Goal: Transaction & Acquisition: Purchase product/service

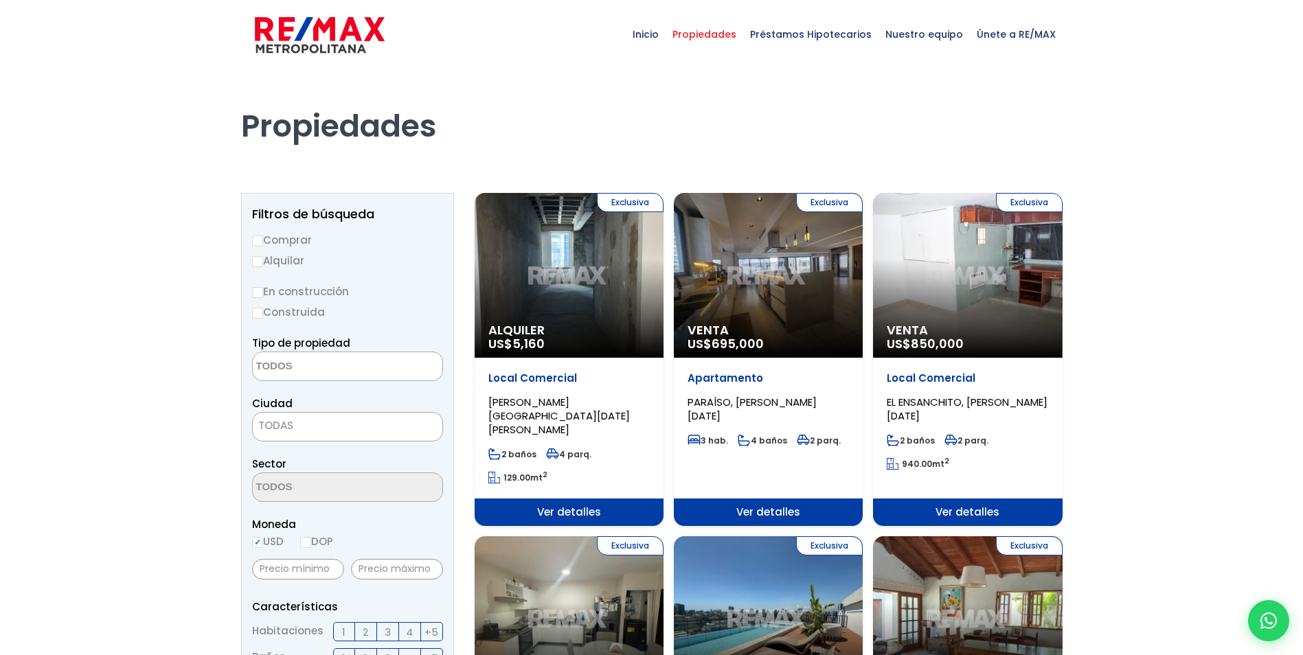
select select
click at [262, 252] on label "Alquilar" at bounding box center [347, 260] width 191 height 17
click at [262, 256] on input "Alquilar" at bounding box center [257, 261] width 11 height 11
radio input "true"
click at [252, 247] on label "Comprar" at bounding box center [347, 239] width 191 height 17
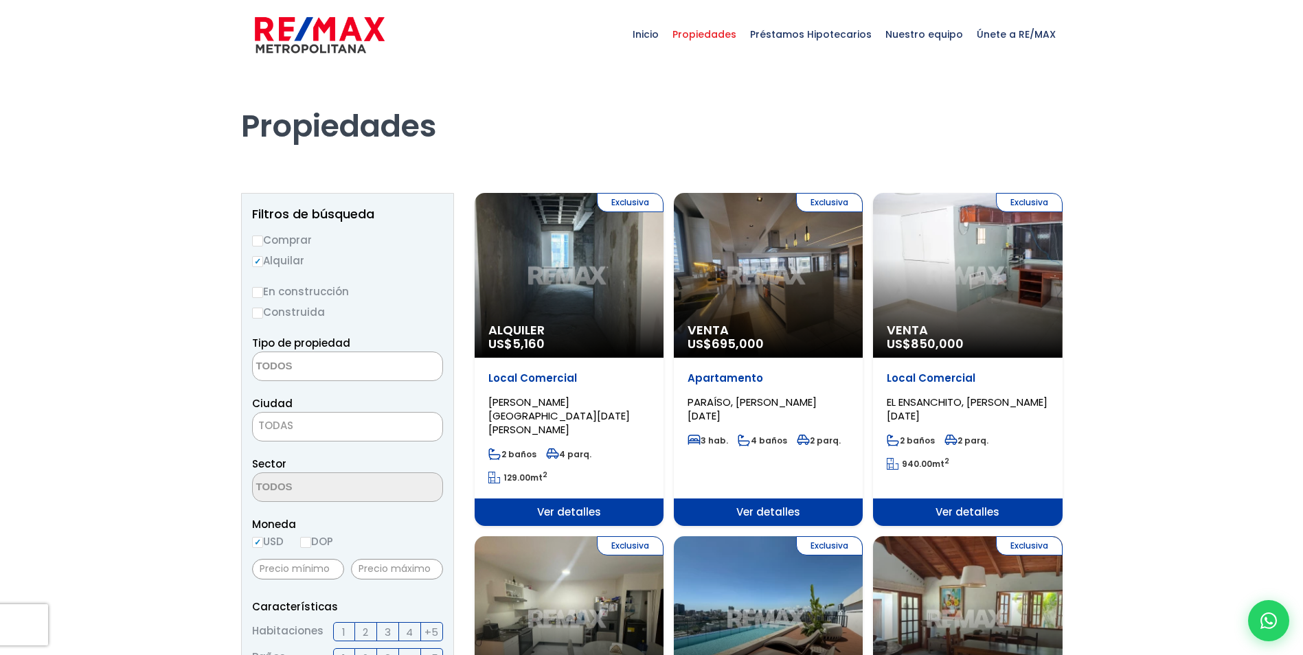
click at [252, 247] on input "Comprar" at bounding box center [257, 241] width 11 height 11
radio input "true"
click at [266, 310] on label "Construida" at bounding box center [347, 312] width 191 height 17
click at [0, 0] on input "Construida" at bounding box center [0, 0] width 0 height 0
click at [260, 312] on input "Construida" at bounding box center [257, 313] width 11 height 11
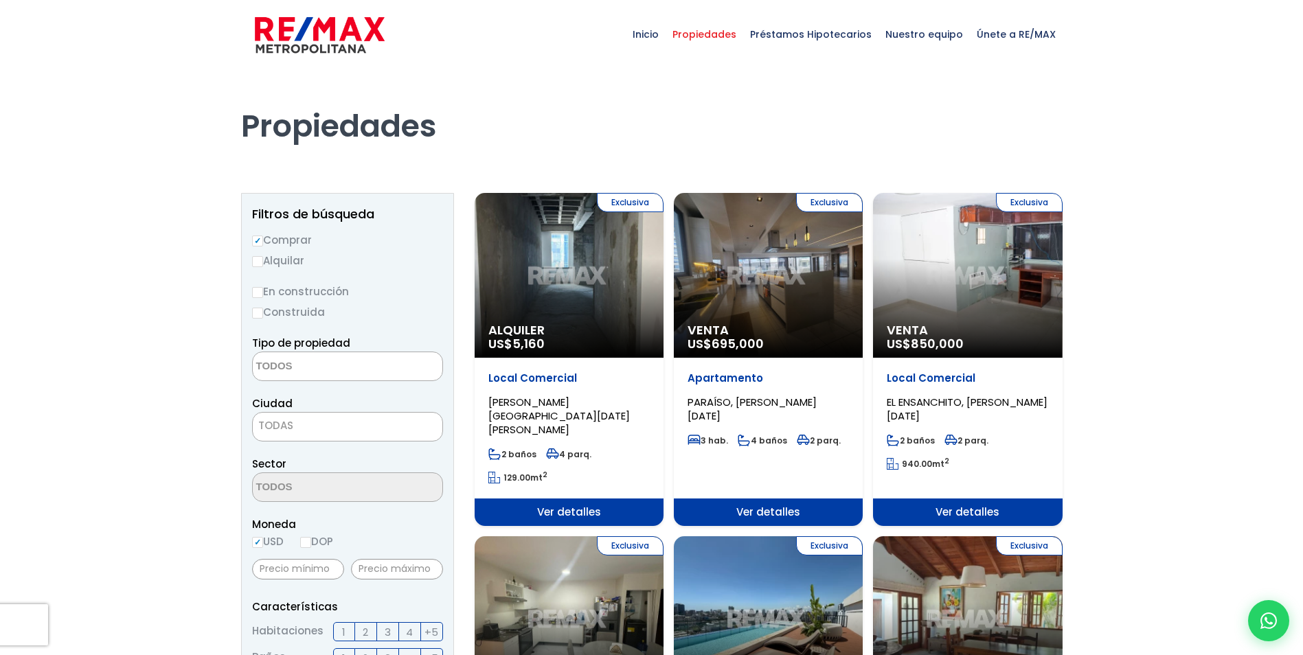
radio input "true"
click at [308, 426] on span "TODAS" at bounding box center [348, 425] width 190 height 19
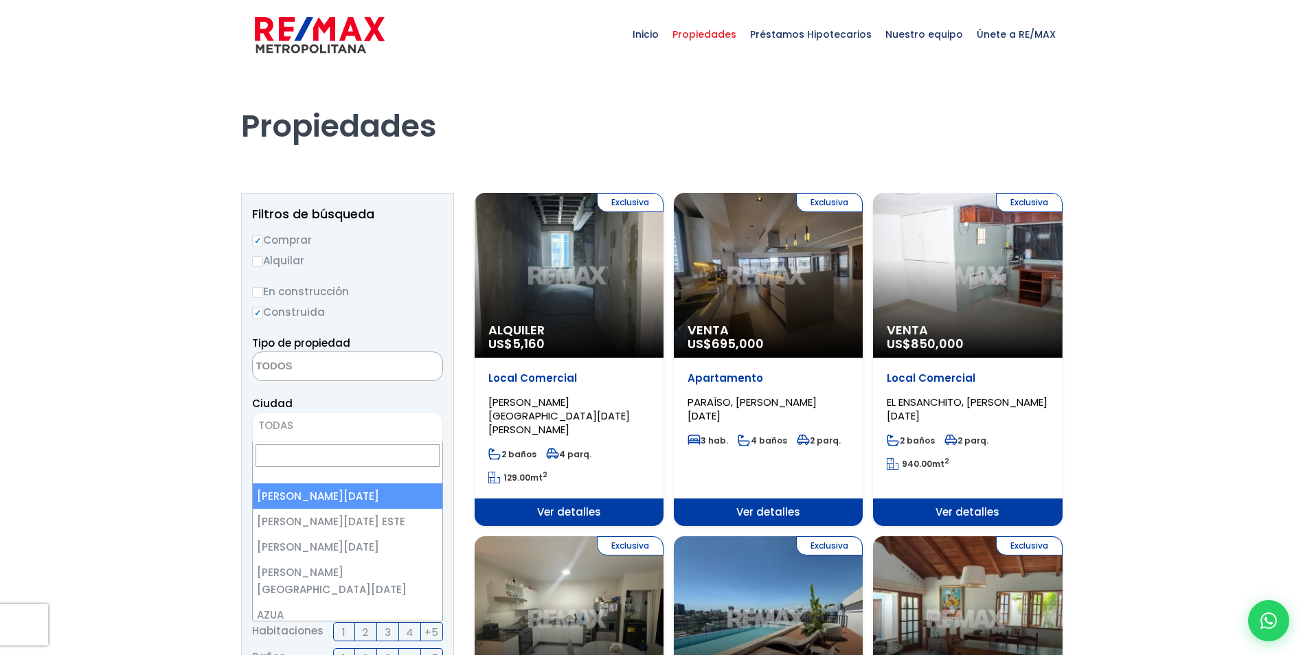
select select "1"
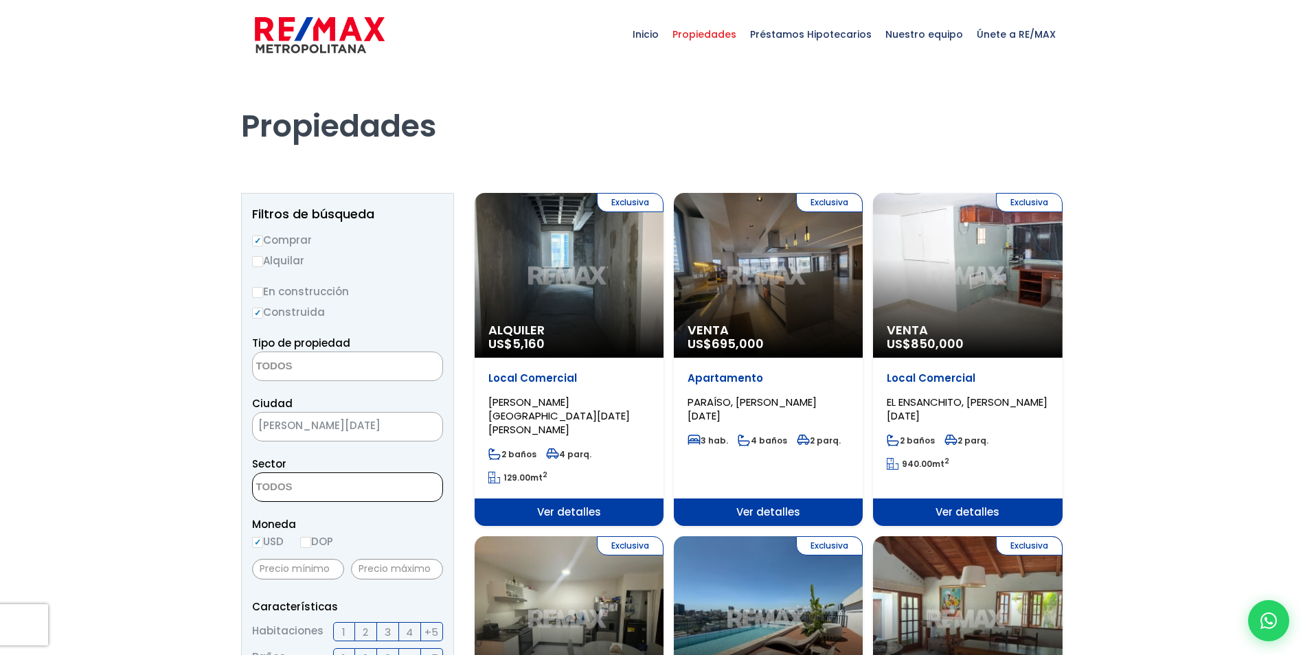
click at [302, 491] on textarea "Search" at bounding box center [319, 488] width 133 height 30
type textarea "gaz"
click at [293, 509] on li "GAZCUE" at bounding box center [348, 514] width 190 height 25
select select "206"
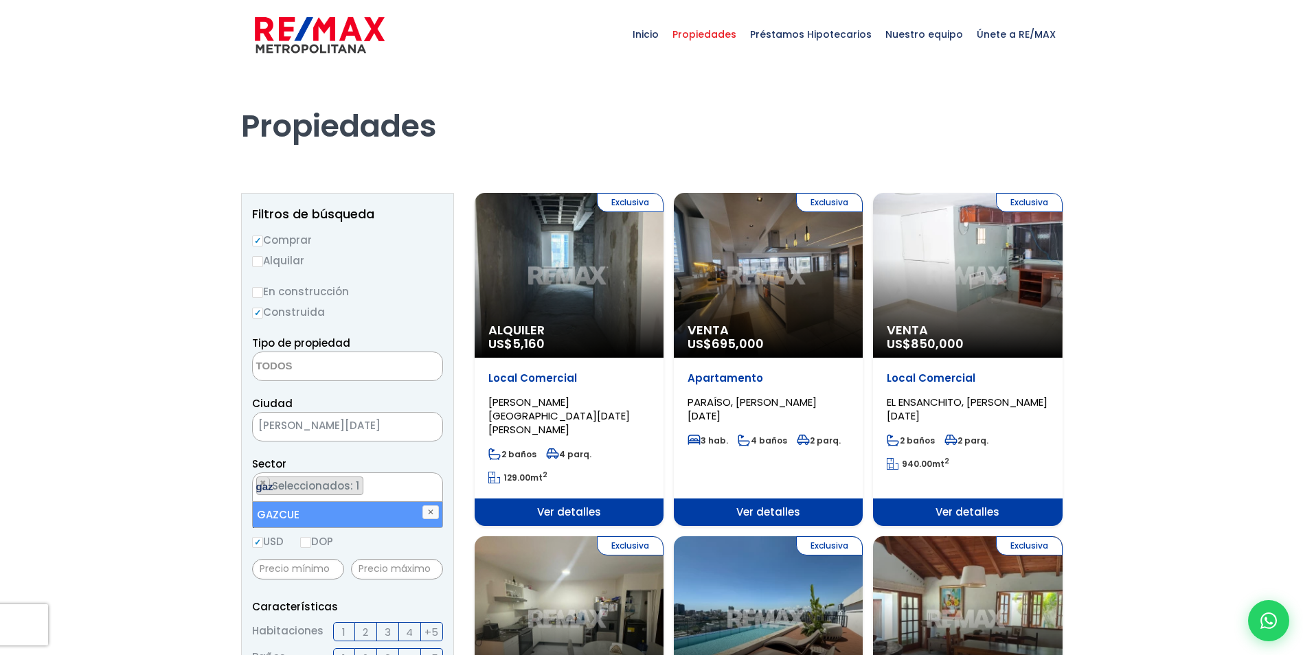
click at [405, 492] on ul "× Seleccionados: 1" at bounding box center [339, 488] width 172 height 30
type textarea "la es"
click at [367, 510] on li "LA ESPERILLA" at bounding box center [348, 514] width 190 height 25
click at [301, 543] on span "USD DOP" at bounding box center [292, 541] width 81 height 14
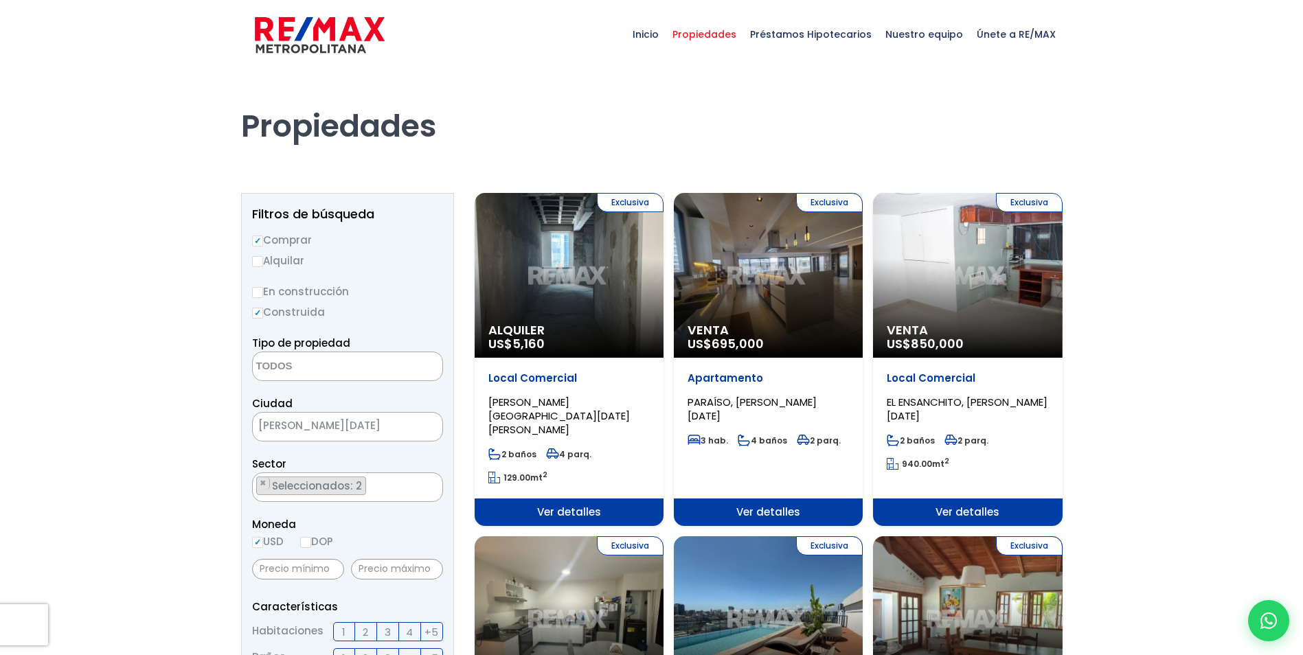
click at [306, 542] on input "DOP" at bounding box center [305, 542] width 11 height 11
radio input "true"
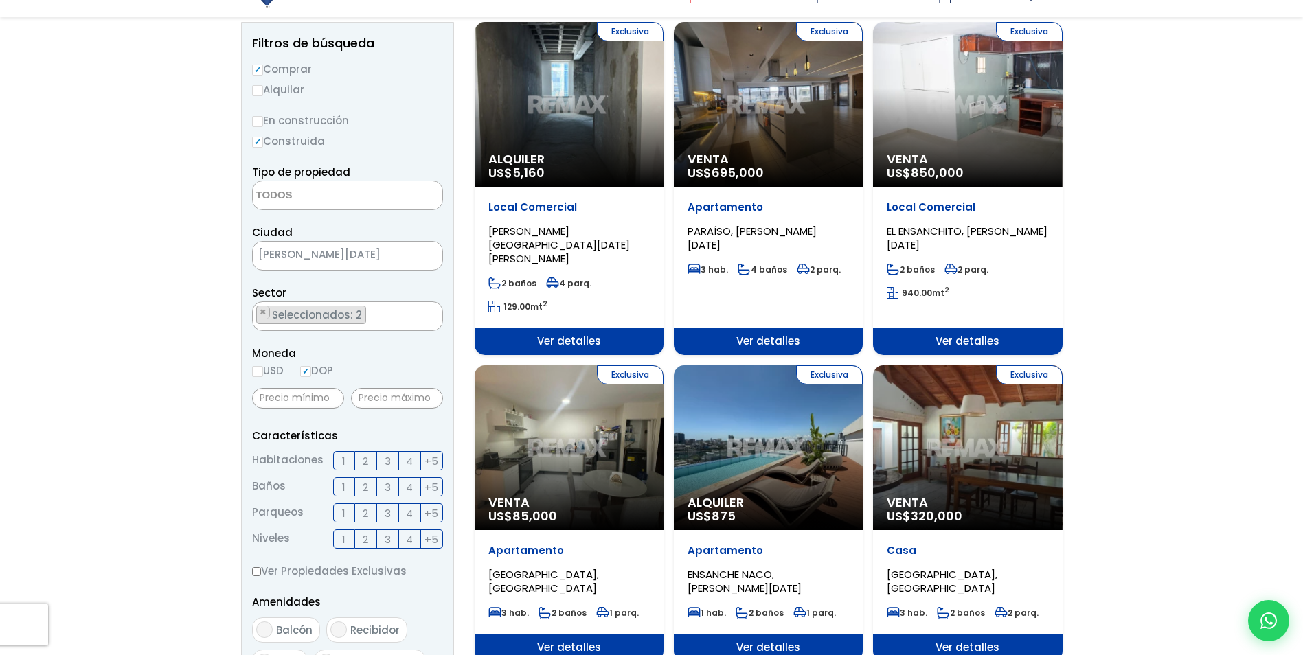
scroll to position [206, 0]
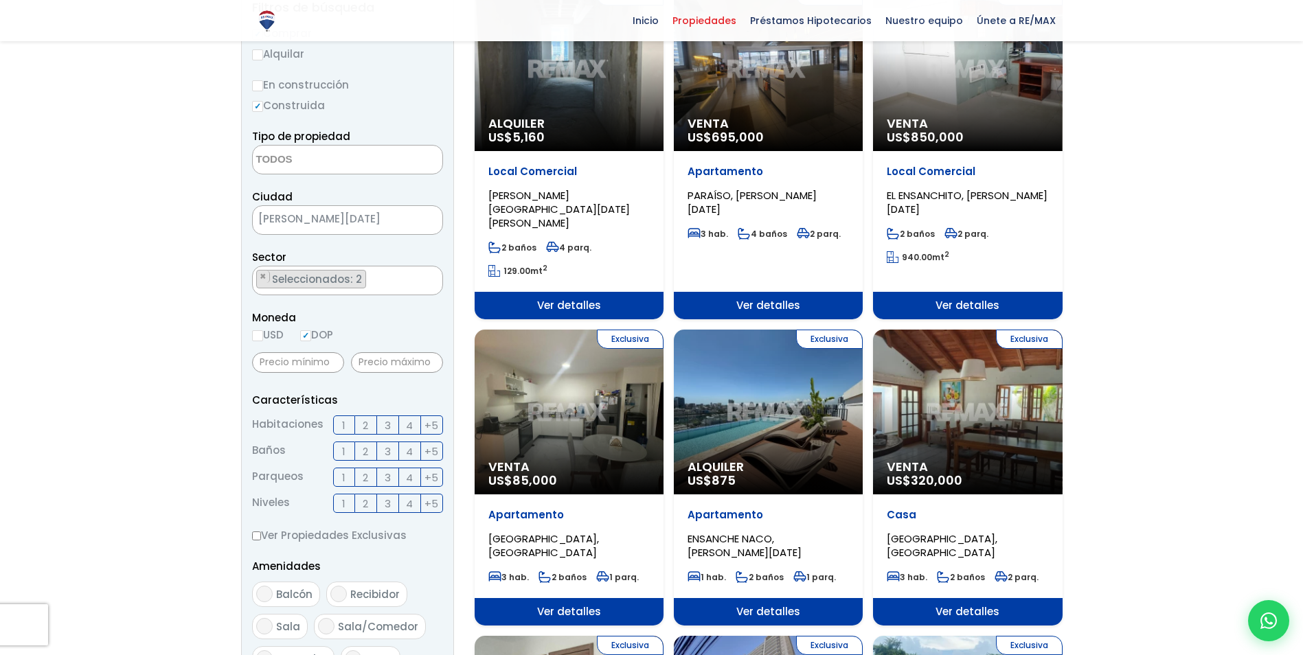
click at [367, 429] on span "2" at bounding box center [365, 425] width 5 height 17
click at [0, 0] on input "2" at bounding box center [0, 0] width 0 height 0
click at [358, 456] on label "2" at bounding box center [366, 451] width 22 height 19
click at [0, 0] on input "2" at bounding box center [0, 0] width 0 height 0
click at [348, 480] on label "1" at bounding box center [344, 477] width 22 height 19
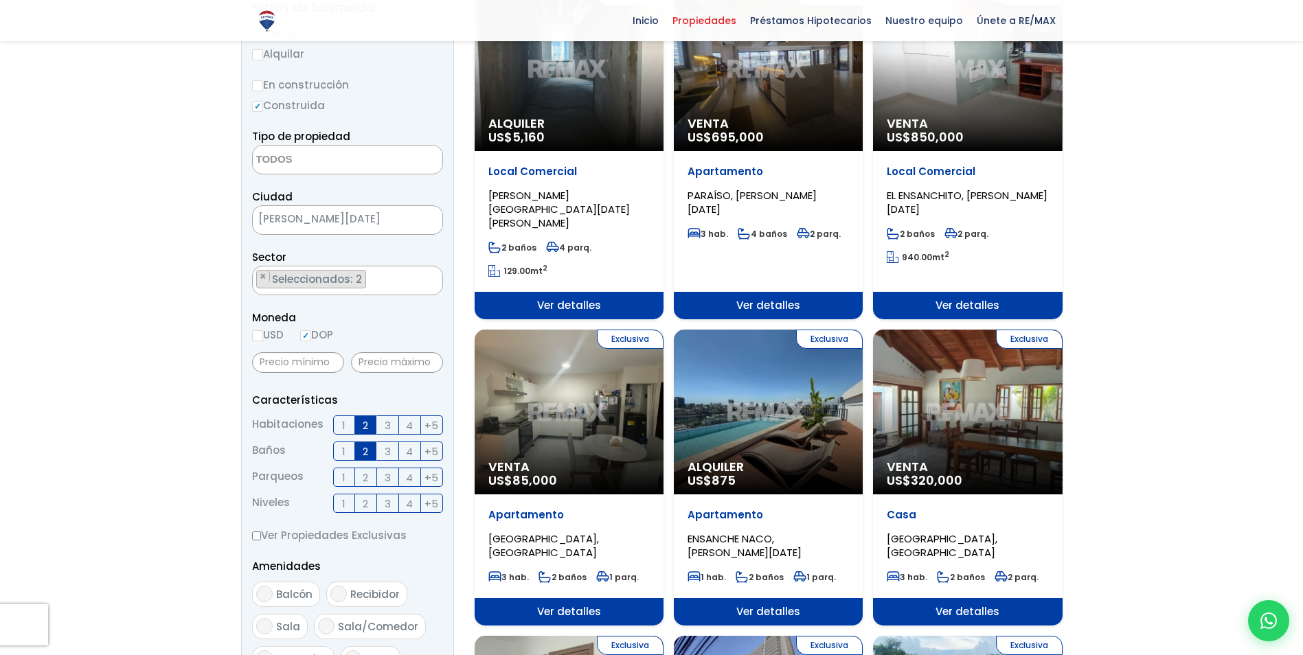
click at [0, 0] on input "1" at bounding box center [0, 0] width 0 height 0
click at [366, 481] on span "2" at bounding box center [365, 477] width 5 height 17
click at [0, 0] on input "2" at bounding box center [0, 0] width 0 height 0
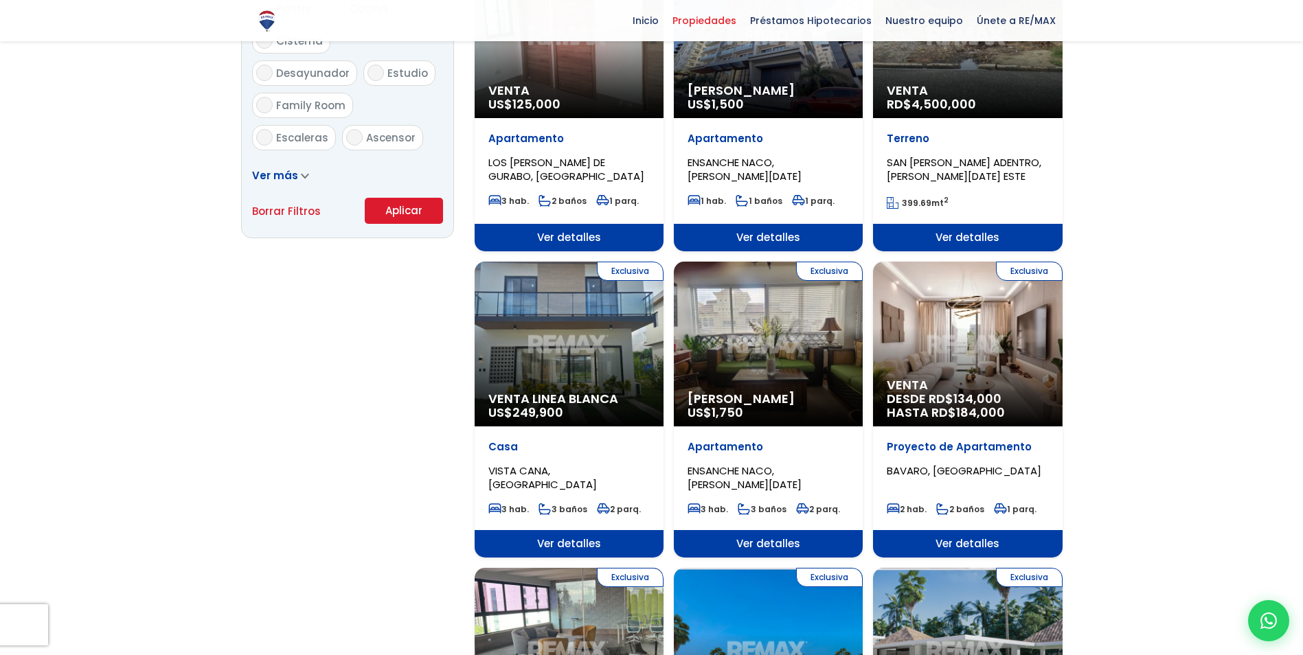
scroll to position [893, 0]
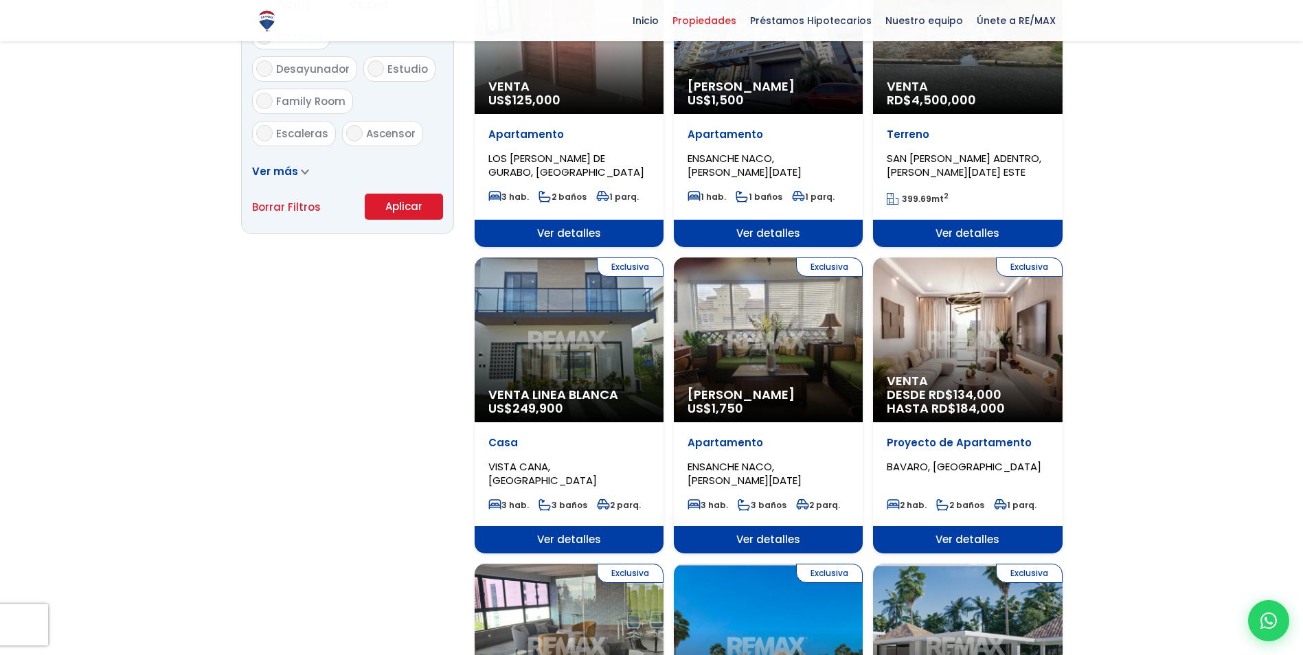
click at [400, 207] on button "Aplicar" at bounding box center [404, 207] width 78 height 26
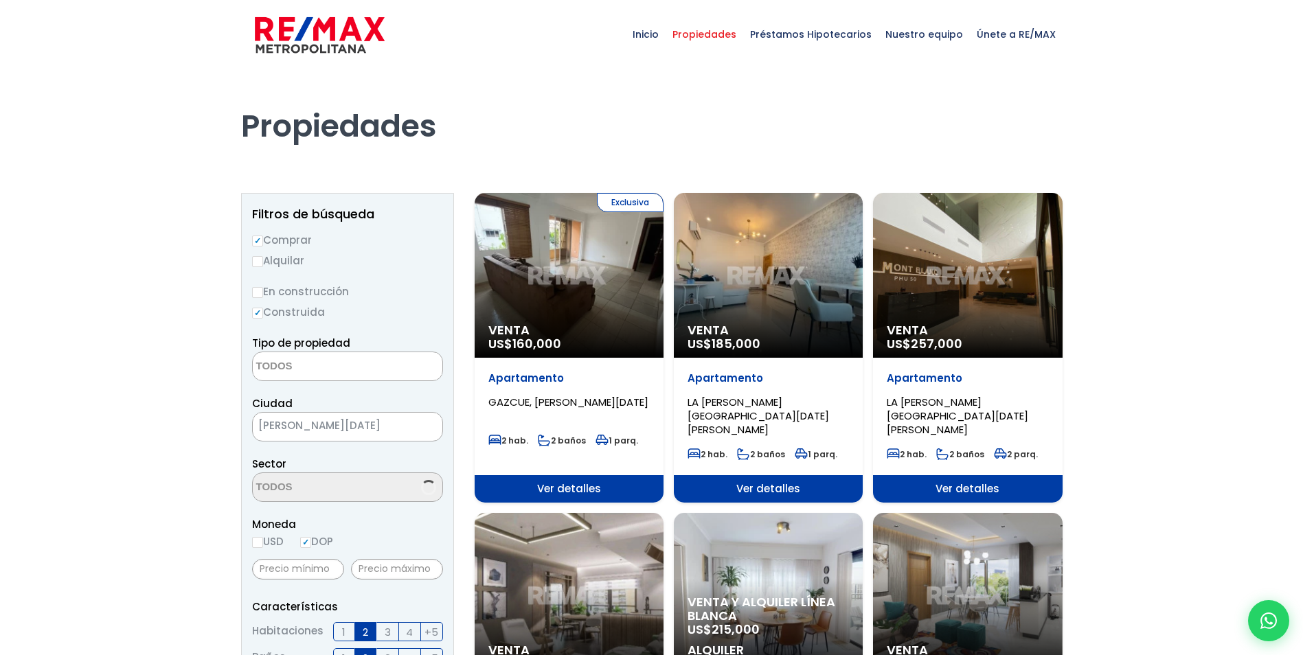
select select
select select "206"
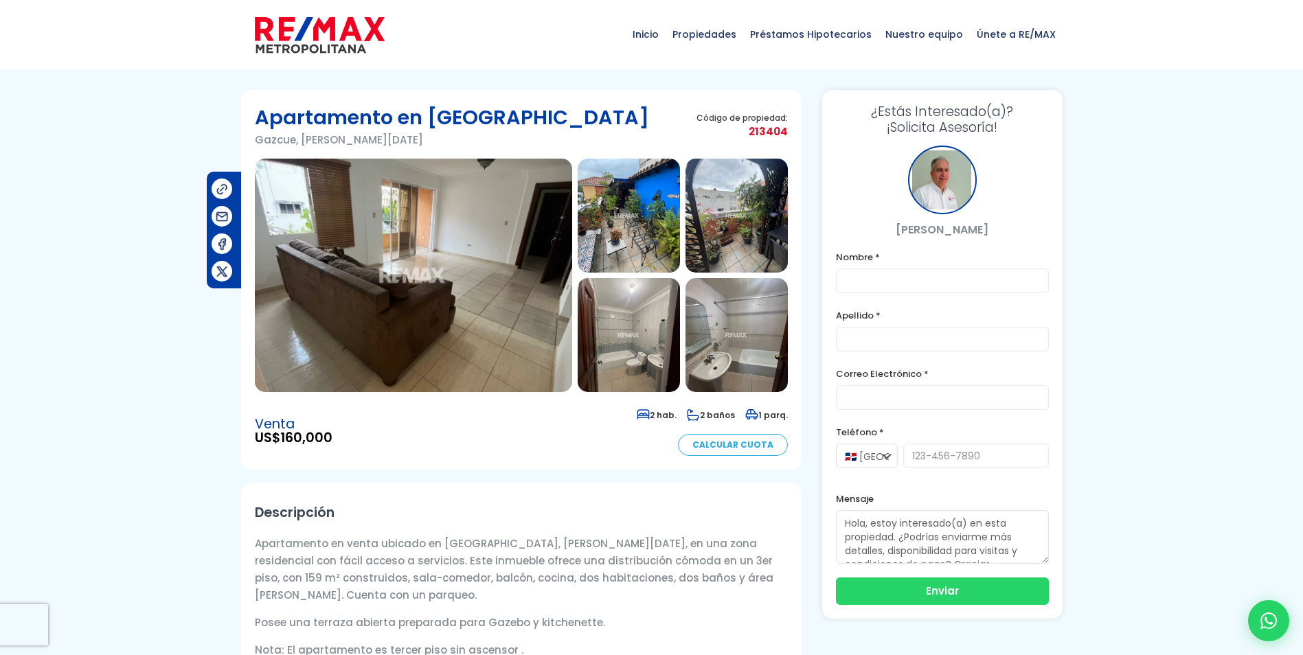
click at [491, 353] on img at bounding box center [413, 275] width 317 height 233
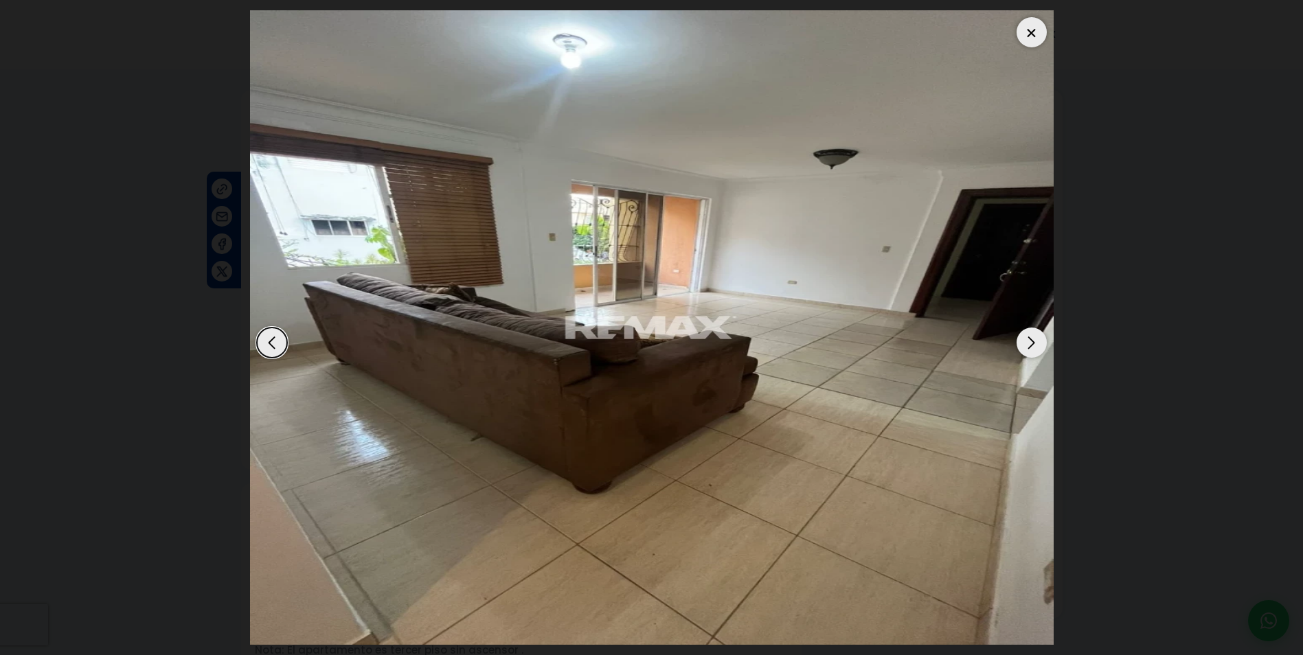
click at [1042, 337] on div "Next slide" at bounding box center [1031, 343] width 30 height 30
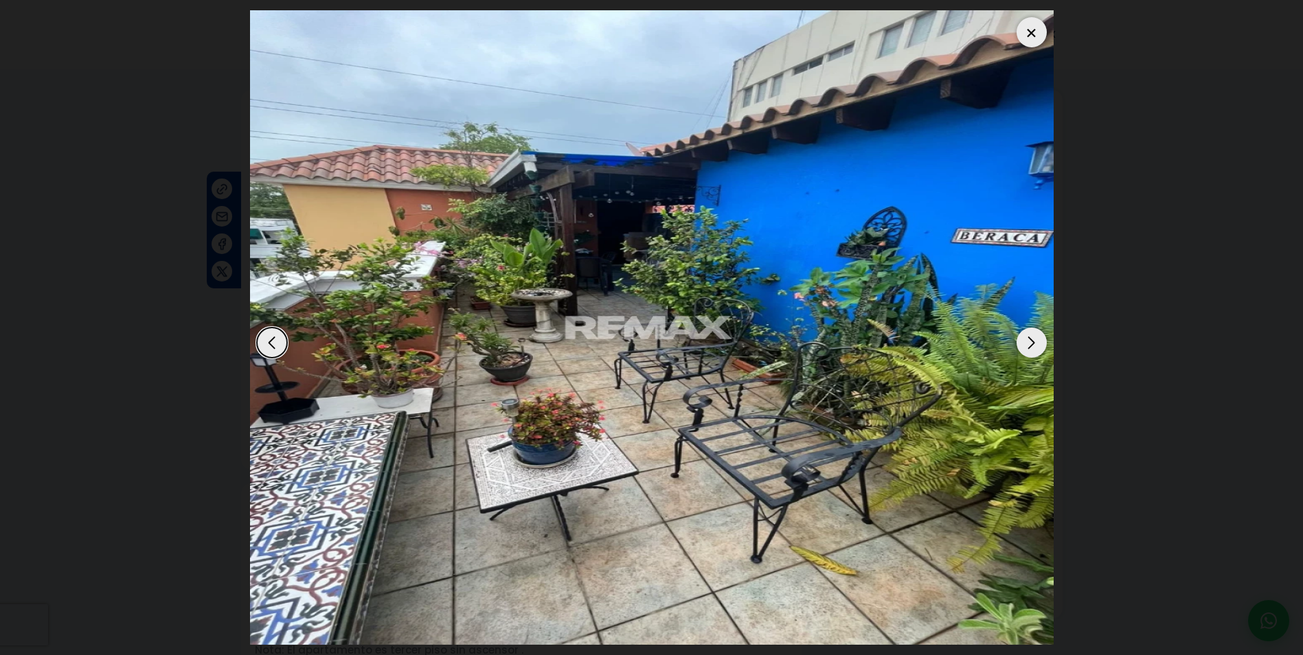
click at [1033, 341] on div "Next slide" at bounding box center [1031, 343] width 30 height 30
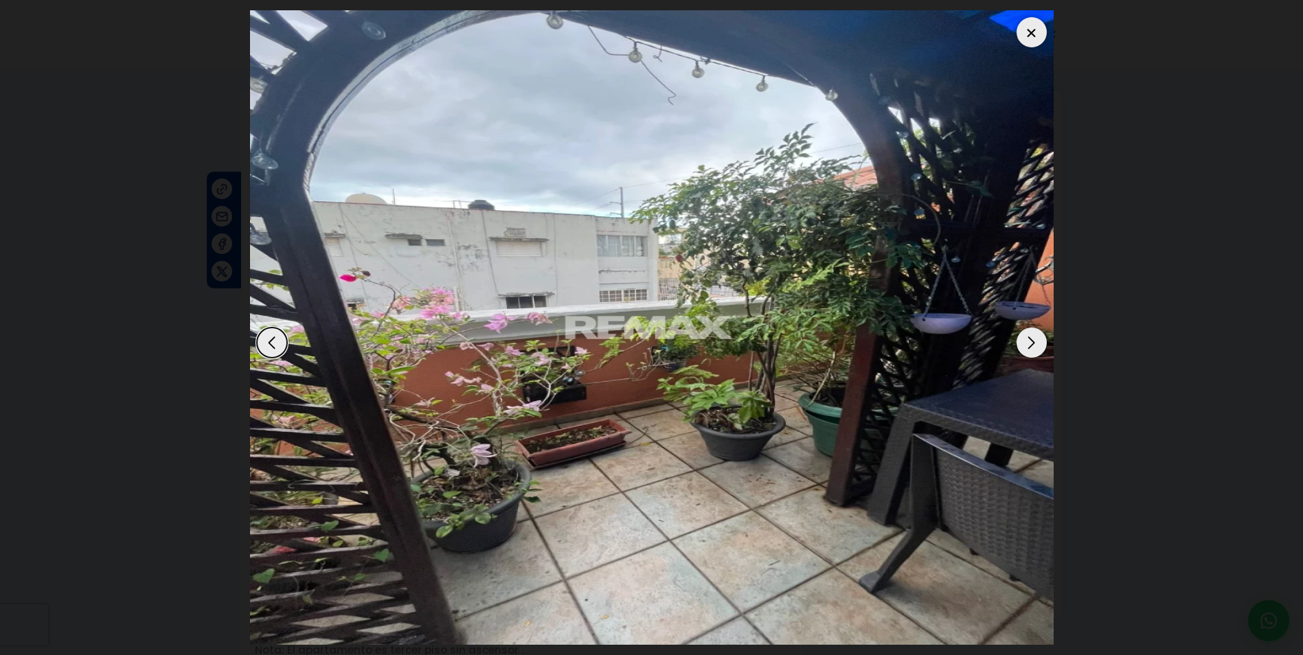
click at [1033, 341] on div "Next slide" at bounding box center [1031, 343] width 30 height 30
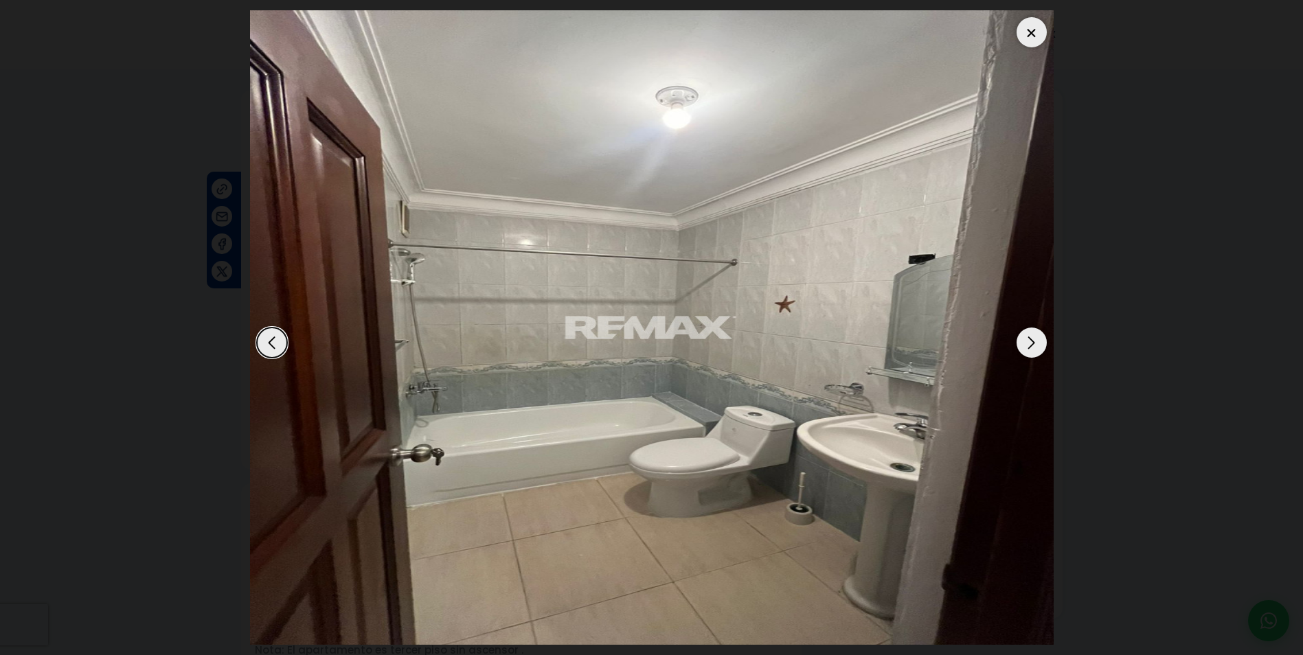
click at [270, 339] on div "Previous slide" at bounding box center [272, 343] width 30 height 30
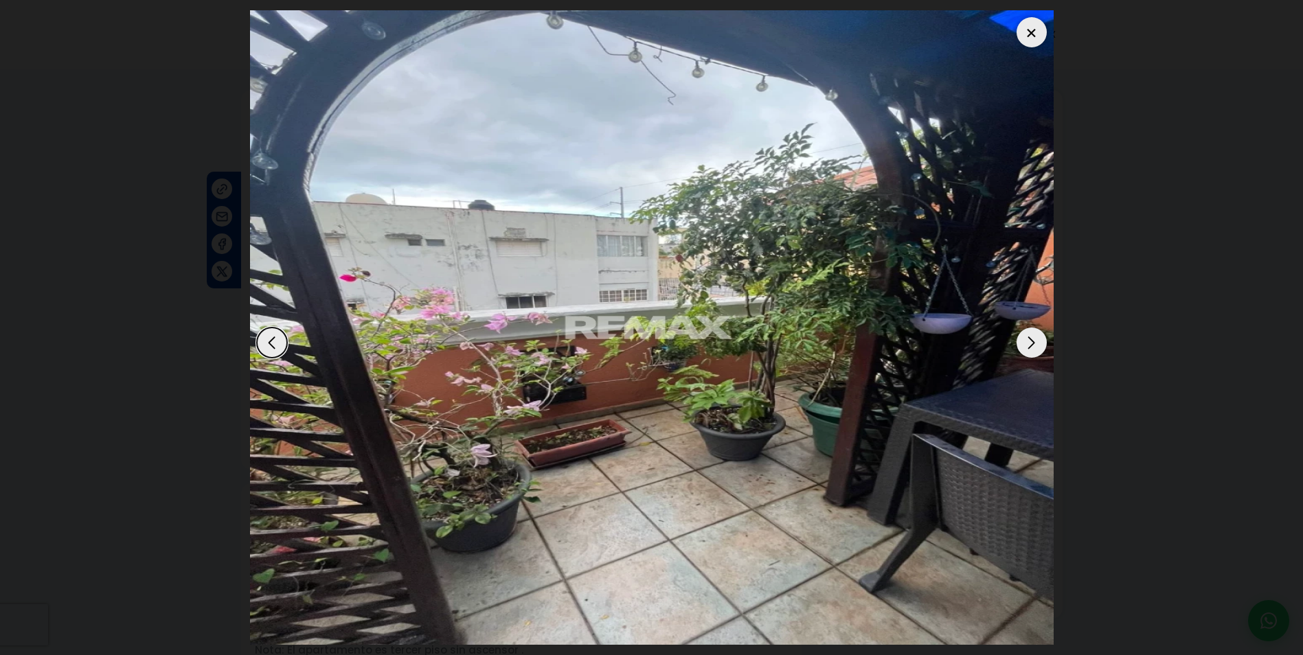
click at [1034, 339] on div "Next slide" at bounding box center [1031, 343] width 30 height 30
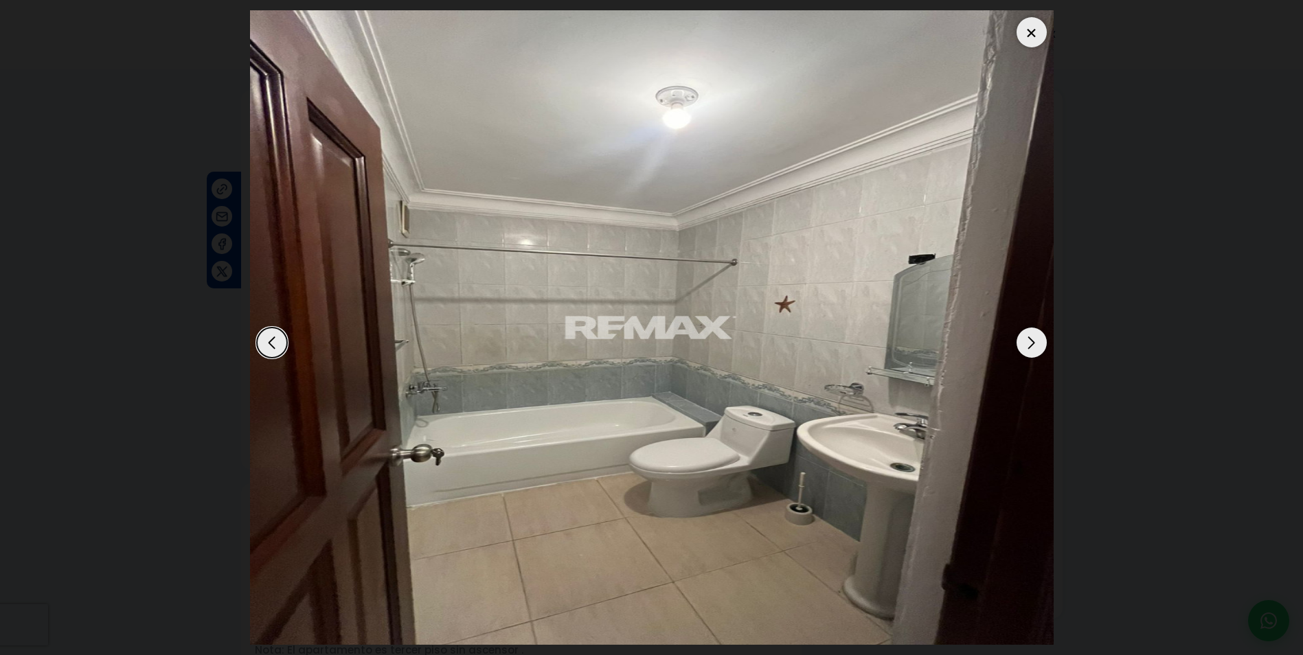
click at [1034, 339] on div "Next slide" at bounding box center [1031, 343] width 30 height 30
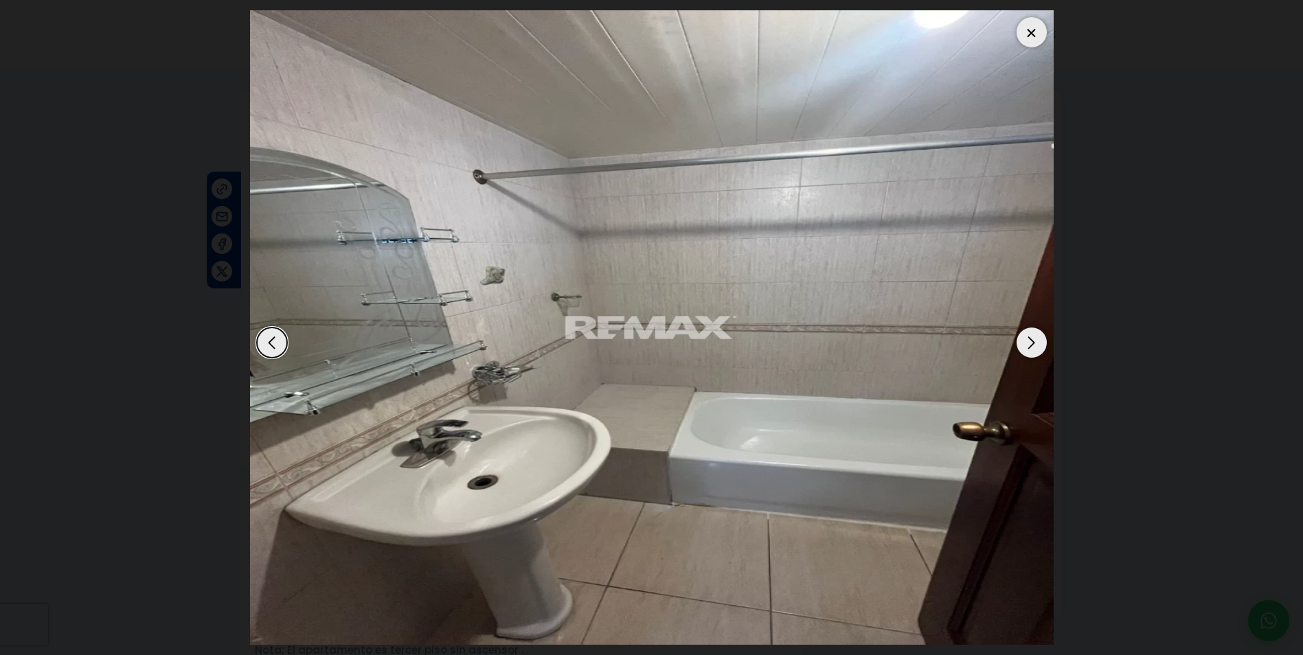
click at [1034, 339] on div "Next slide" at bounding box center [1031, 343] width 30 height 30
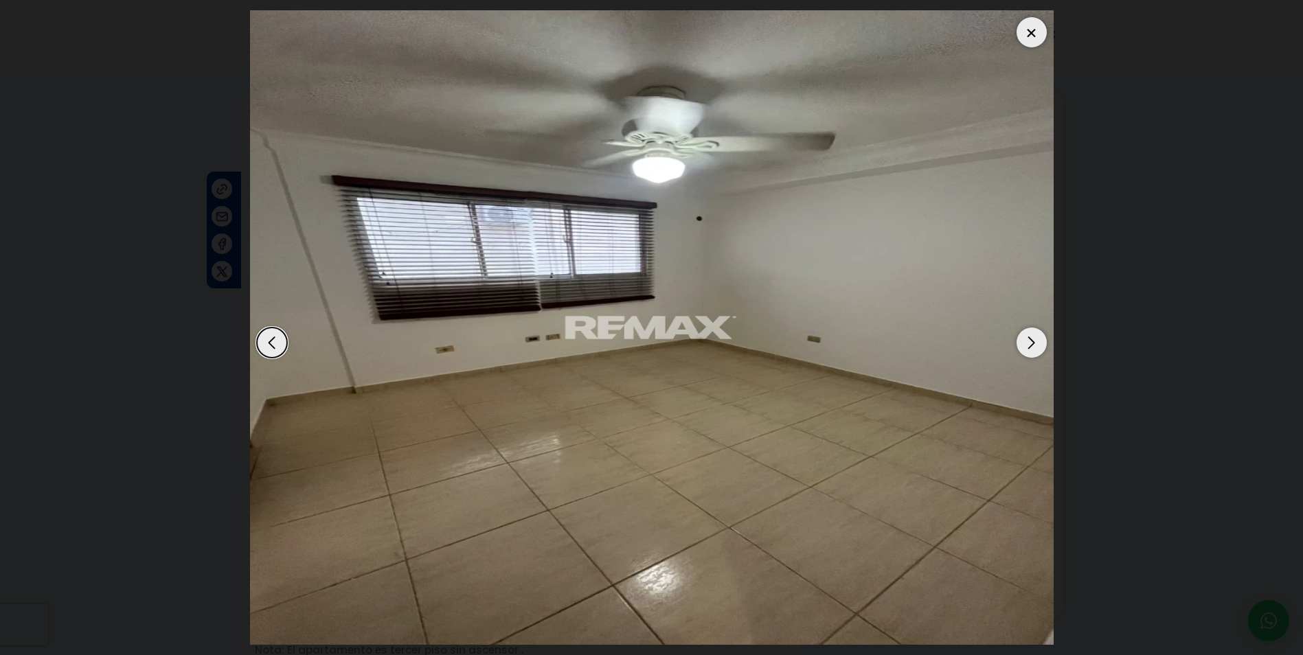
click at [1034, 339] on div "Next slide" at bounding box center [1031, 343] width 30 height 30
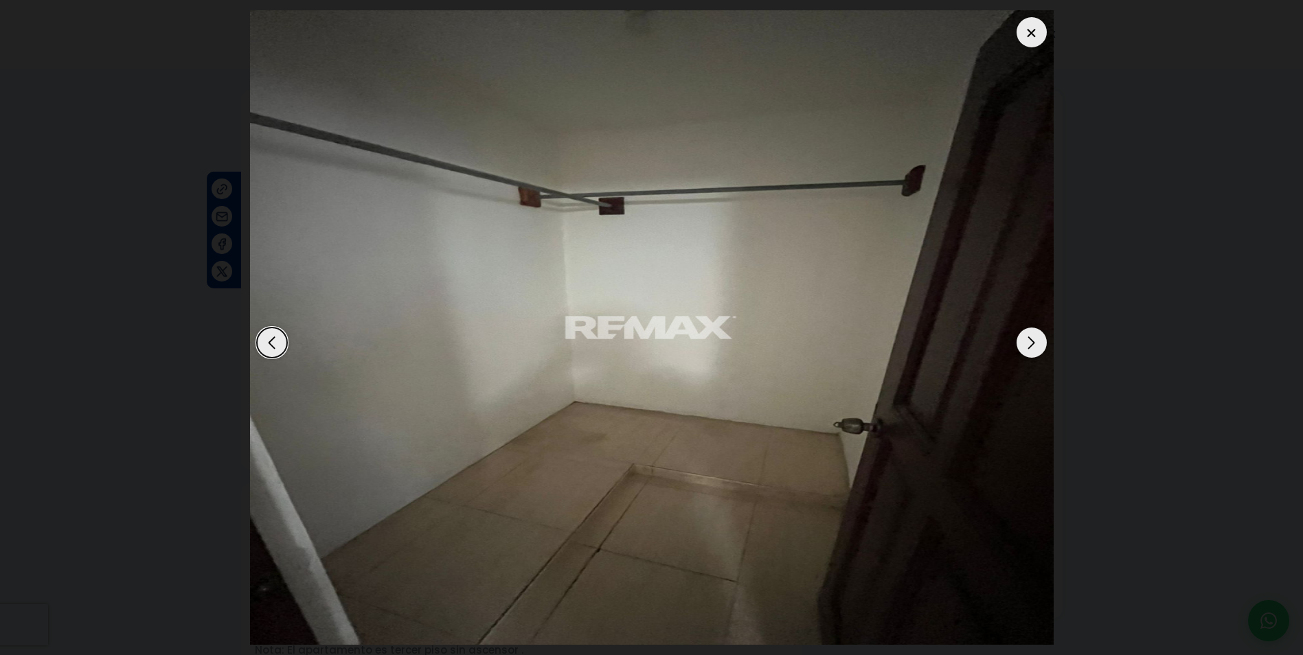
click at [1031, 337] on div "Next slide" at bounding box center [1031, 343] width 30 height 30
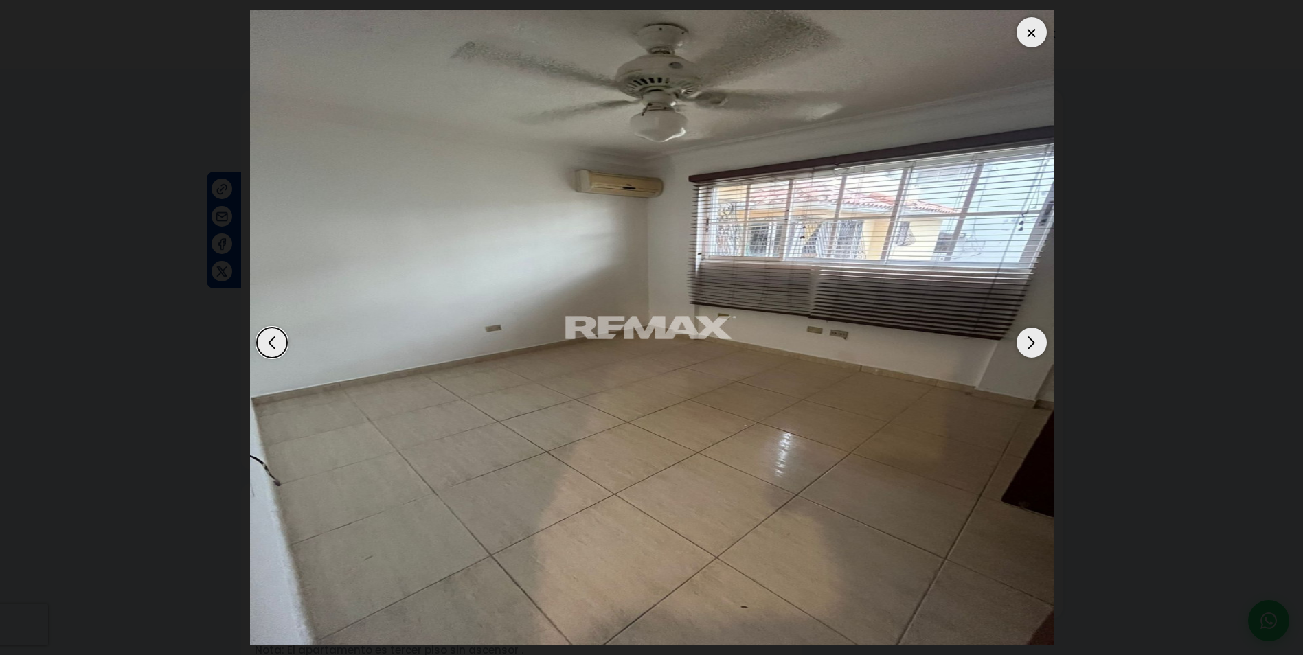
click at [1031, 336] on div "Next slide" at bounding box center [1031, 343] width 30 height 30
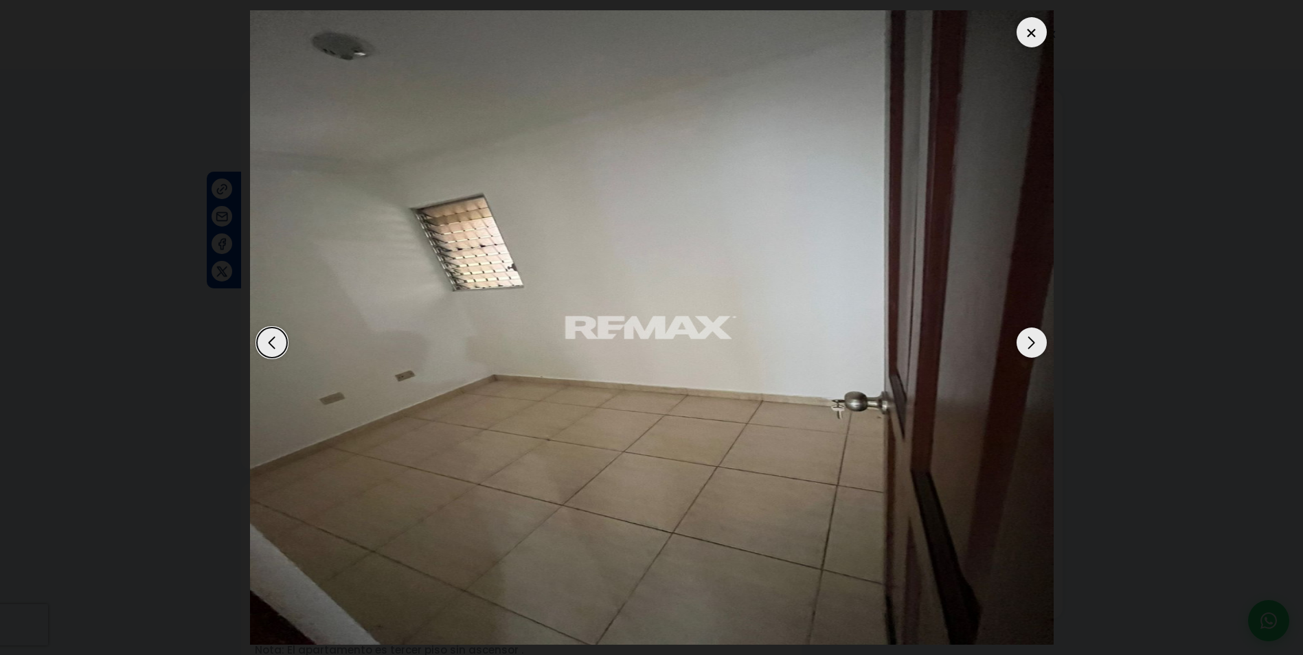
click at [279, 343] on div "Previous slide" at bounding box center [272, 343] width 30 height 30
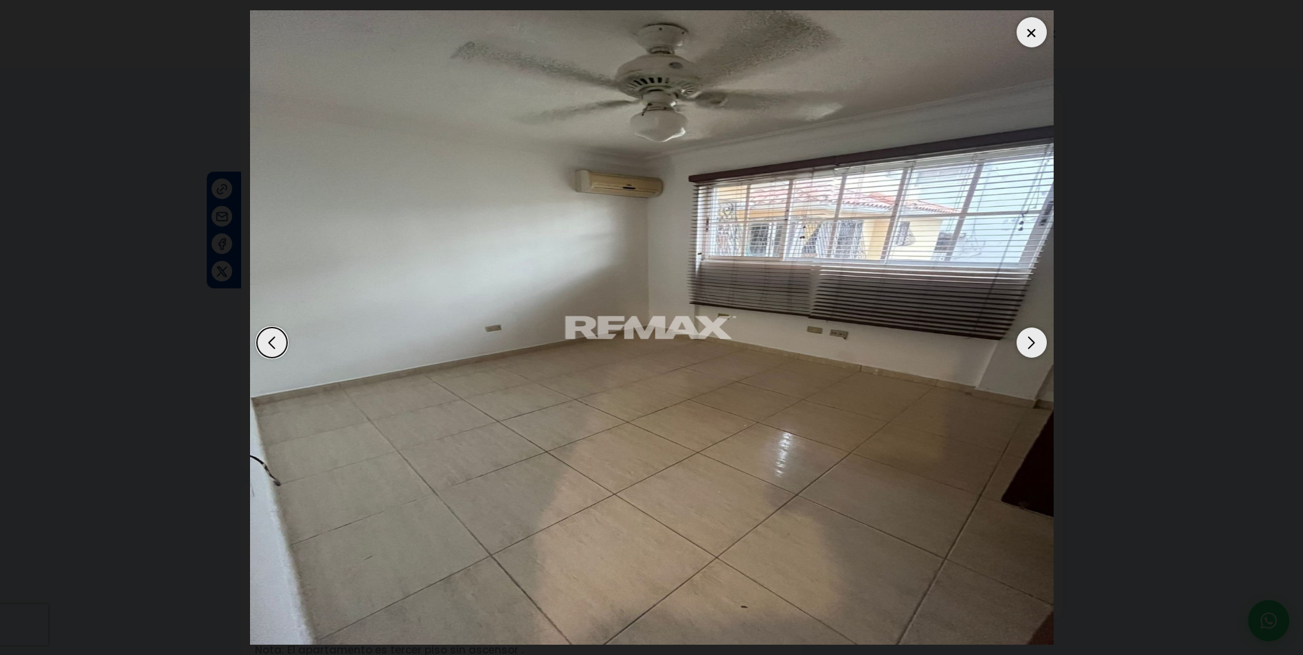
click at [1064, 355] on dialog at bounding box center [652, 327] width 824 height 655
click at [1029, 36] on div at bounding box center [1031, 32] width 30 height 30
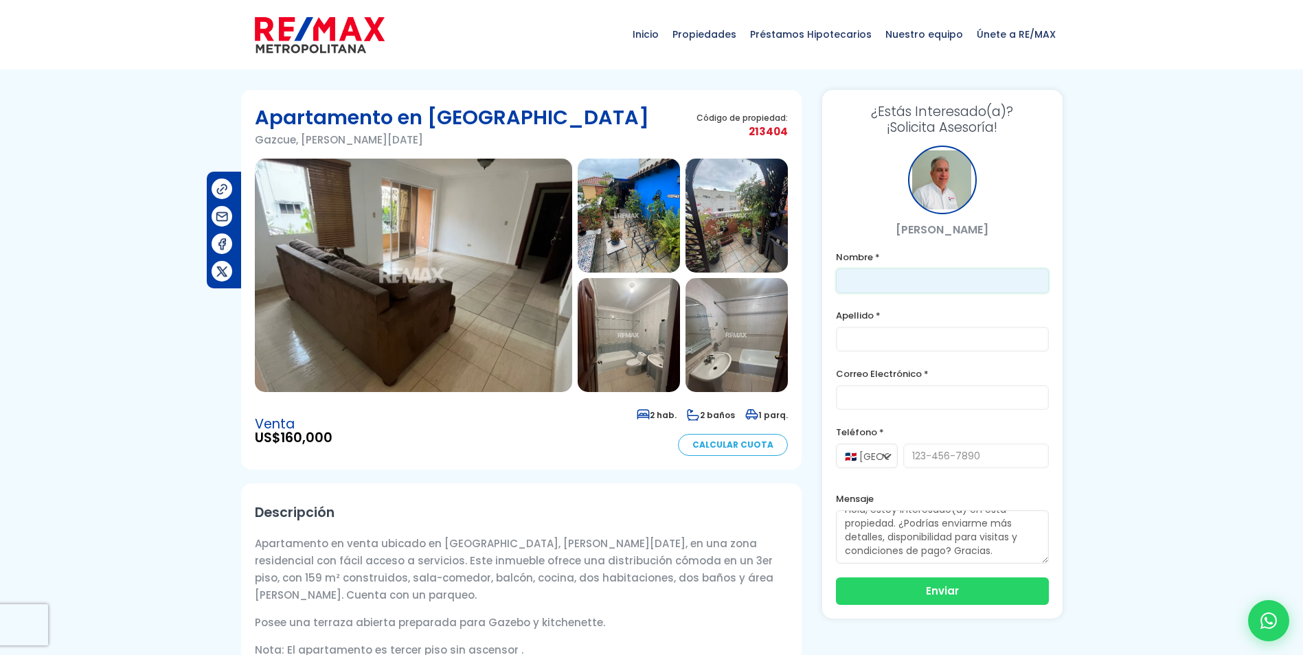
click at [878, 271] on input "text" at bounding box center [942, 280] width 213 height 25
type input "[PERSON_NAME]"
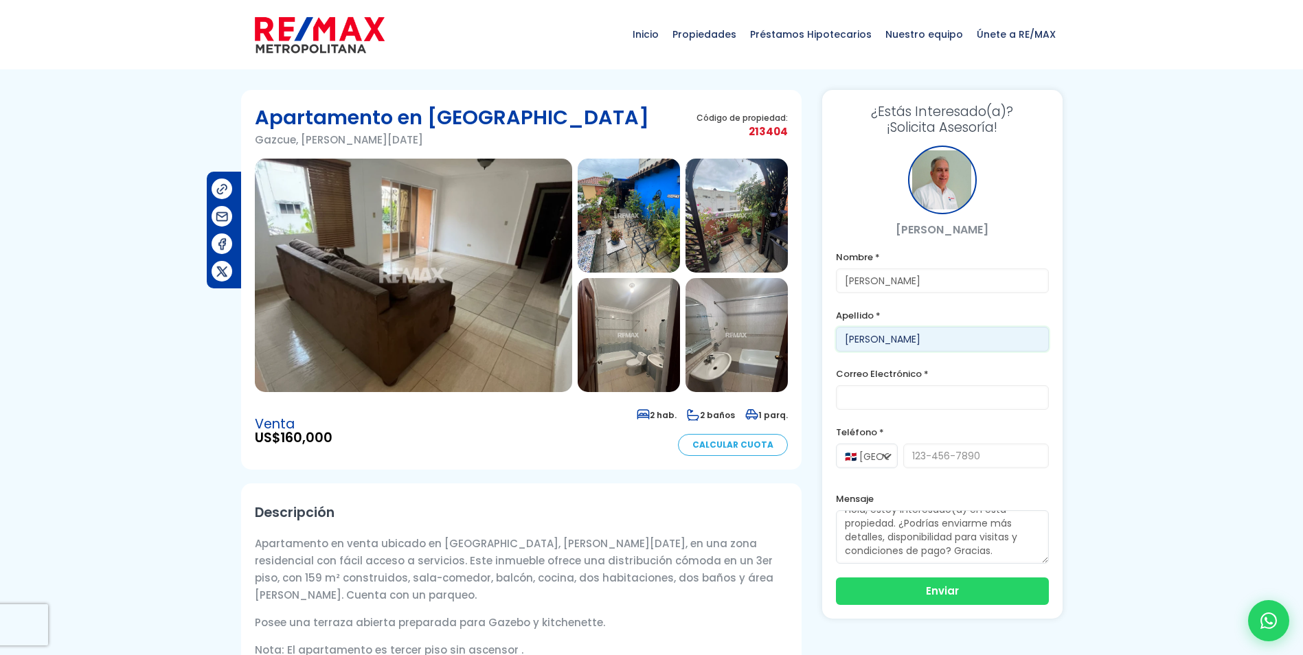
type input "[PERSON_NAME]"
click at [924, 400] on input "email" at bounding box center [942, 397] width 213 height 25
type input "[EMAIL_ADDRESS][DOMAIN_NAME]"
type input "8097220715"
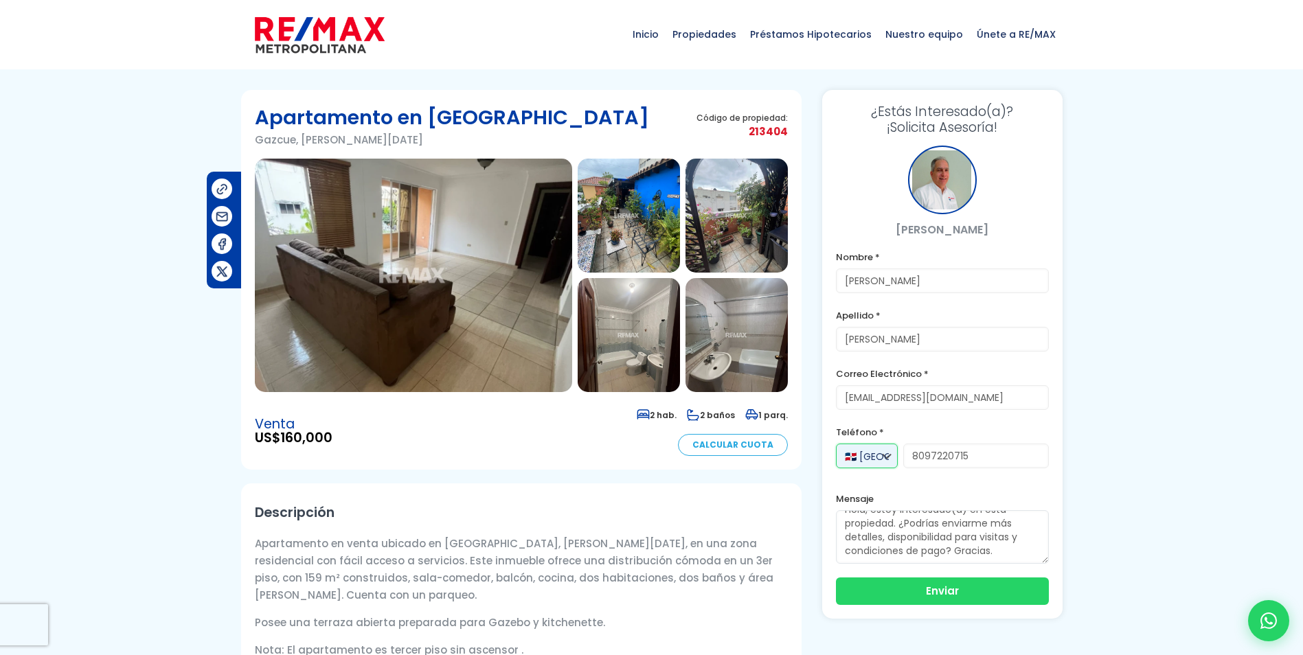
click at [884, 461] on select "🇩🇴 [GEOGRAPHIC_DATA] +1 🇺🇸 [GEOGRAPHIC_DATA] +1 🇪🇸 [GEOGRAPHIC_DATA] +34" at bounding box center [867, 456] width 62 height 25
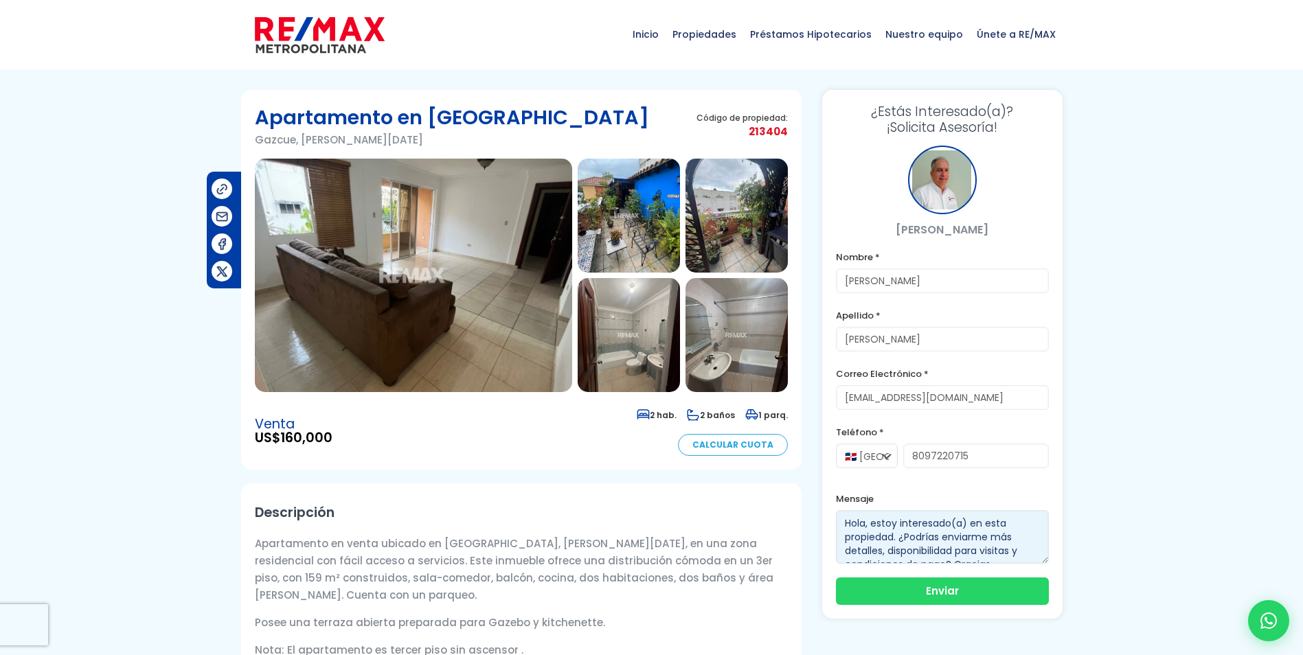
click at [961, 526] on textarea "Hola, estoy interesado(a) en esta propiedad. ¿Podrías enviarme más detalles, di…" at bounding box center [942, 537] width 213 height 54
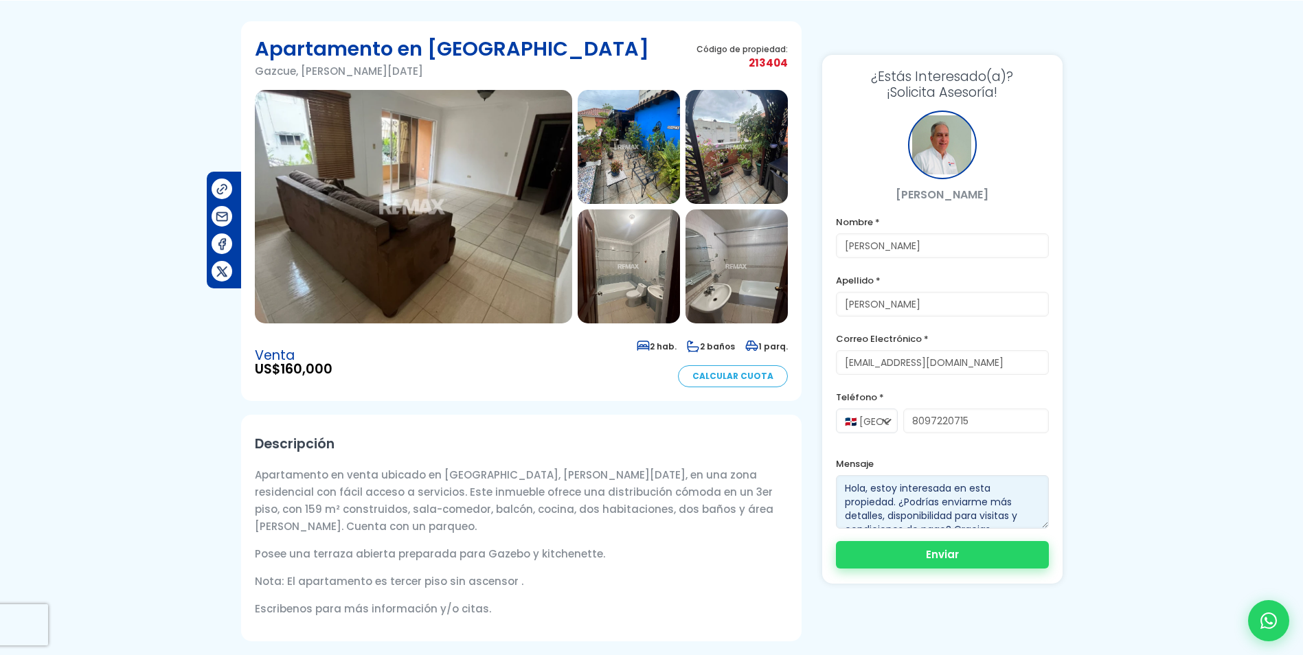
type textarea "Hola, estoy interesada en esta propiedad. ¿Podrías enviarme más detalles, dispo…"
click at [938, 560] on button "Enviar" at bounding box center [942, 554] width 213 height 27
